Goal: Find specific page/section: Find specific page/section

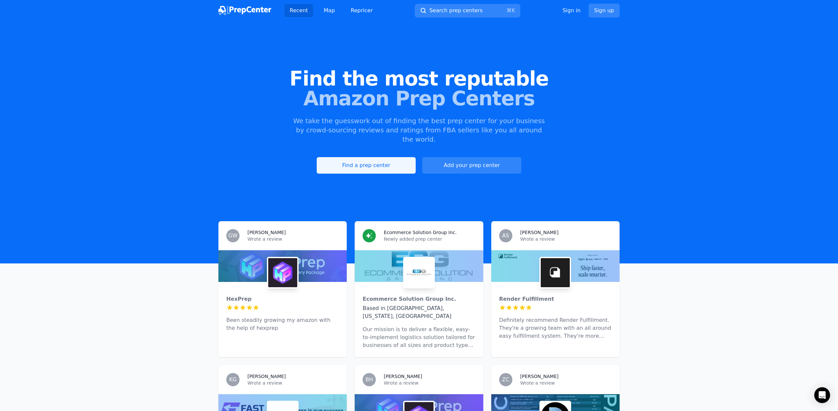
click at [362, 157] on link "Find a prep center" at bounding box center [366, 165] width 99 height 16
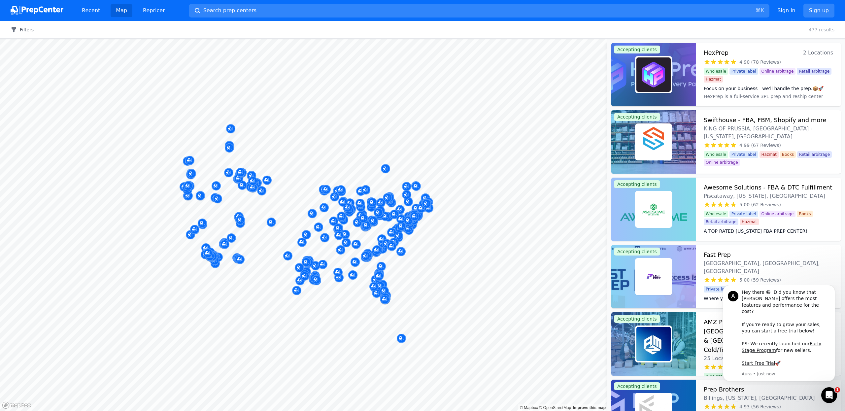
click at [27, 29] on button "Filters" at bounding box center [22, 29] width 23 height 7
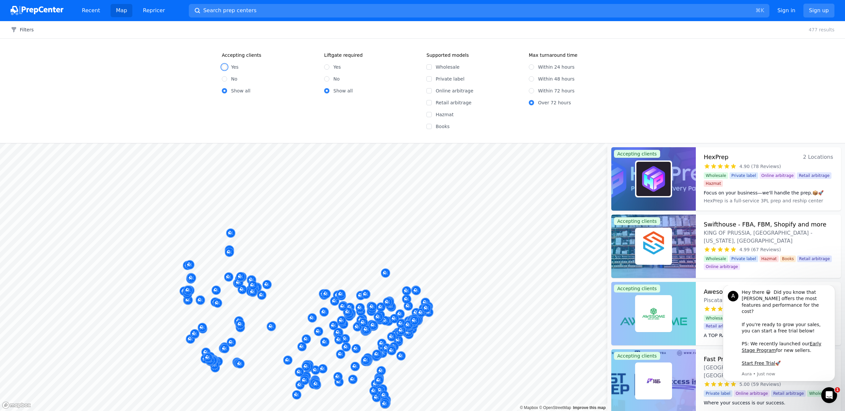
click at [222, 65] on input "Yes" at bounding box center [224, 66] width 5 height 5
radio input "true"
click at [430, 90] on input "Online arbitrage" at bounding box center [428, 90] width 5 height 5
checkbox input "true"
click at [98, 69] on div "Accepting clients Yes No Show all Liftgate required Yes No Show all Supported m…" at bounding box center [422, 91] width 845 height 104
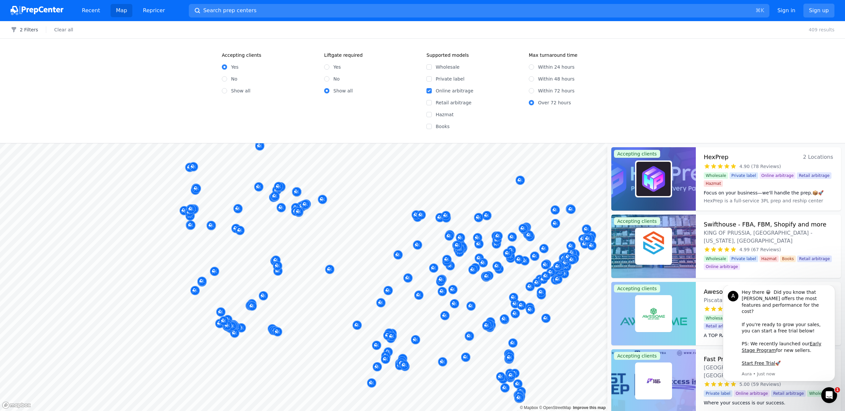
click at [302, 297] on body "Recent Map Repricer Search prep centers ⌘ K Open main menu Sign in Sign up Filt…" at bounding box center [422, 205] width 845 height 411
